Goal: Find specific page/section: Find specific page/section

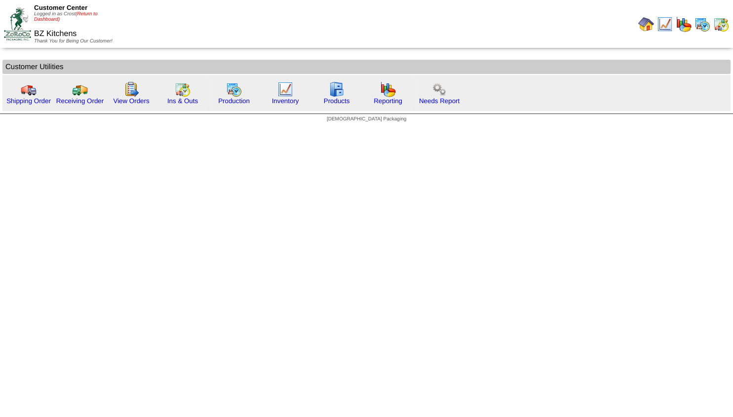
click at [83, 14] on link "(Return to Dashboard)" at bounding box center [65, 16] width 63 height 11
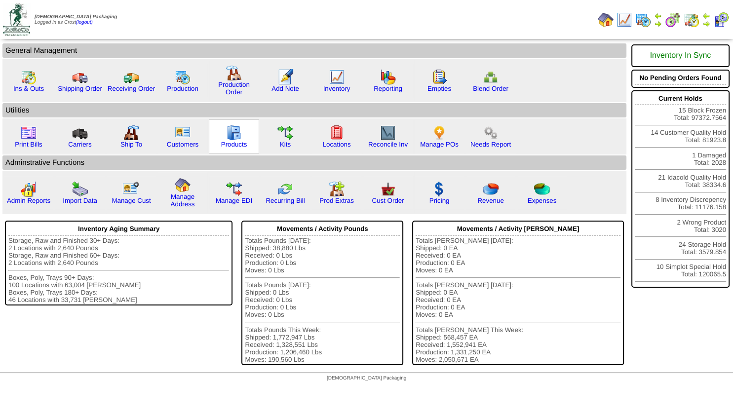
click at [229, 138] on img at bounding box center [234, 133] width 16 height 16
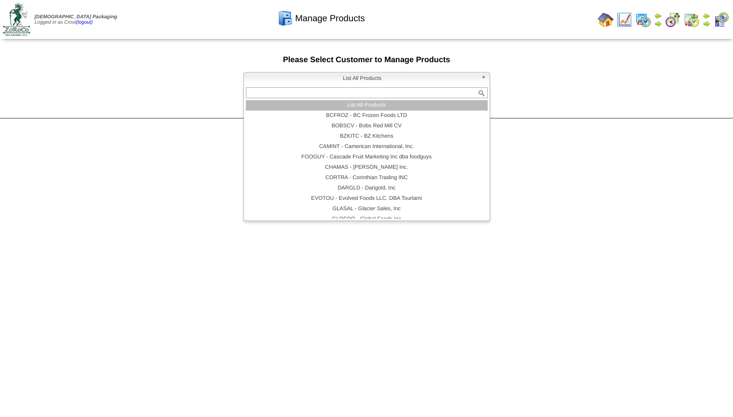
click at [286, 82] on span "List All Products" at bounding box center [362, 79] width 229 height 12
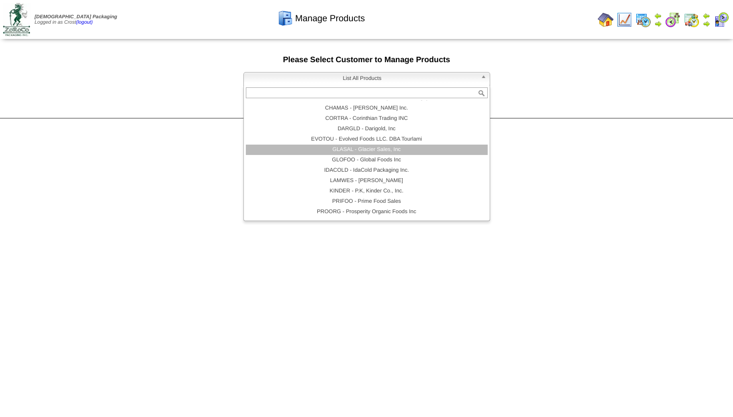
scroll to position [89, 0]
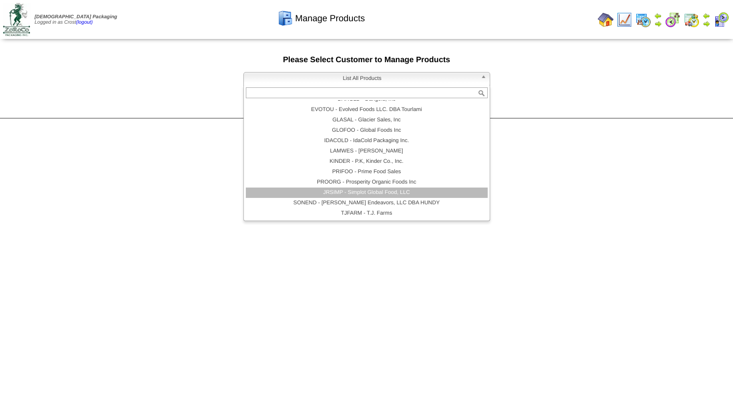
click at [332, 190] on li "JRSIMP - Simplot Global Food, LLC" at bounding box center [367, 193] width 242 height 10
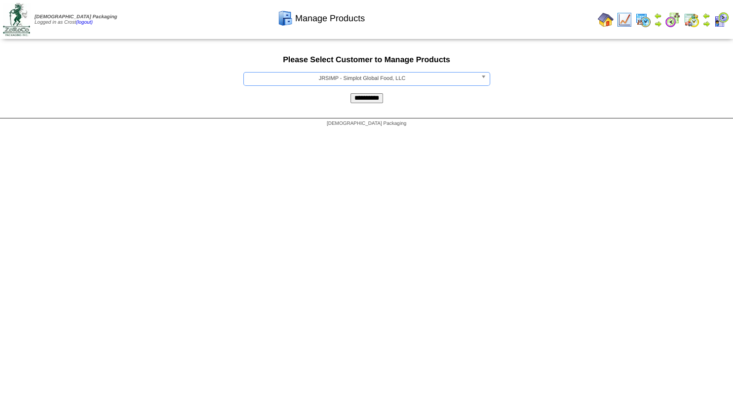
click at [360, 98] on input "**********" at bounding box center [367, 98] width 33 height 10
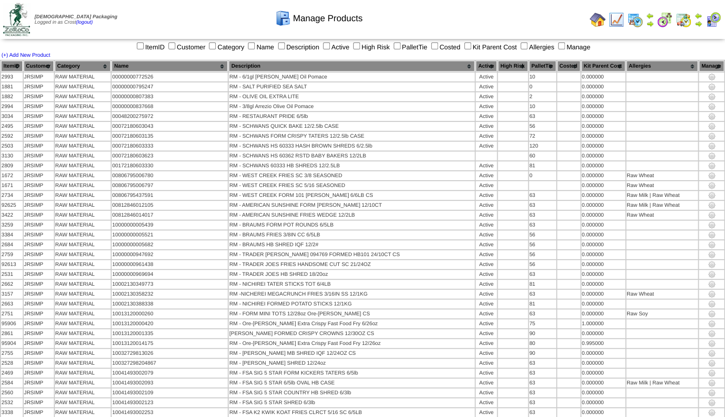
click at [145, 66] on th "Name" at bounding box center [170, 66] width 116 height 11
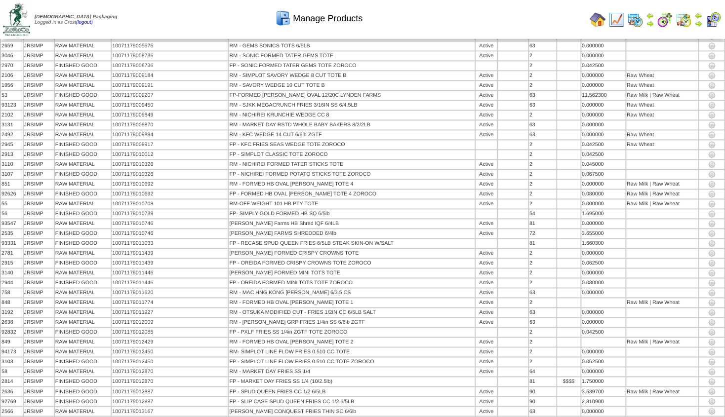
scroll to position [4000, 0]
